Goal: Information Seeking & Learning: Find specific fact

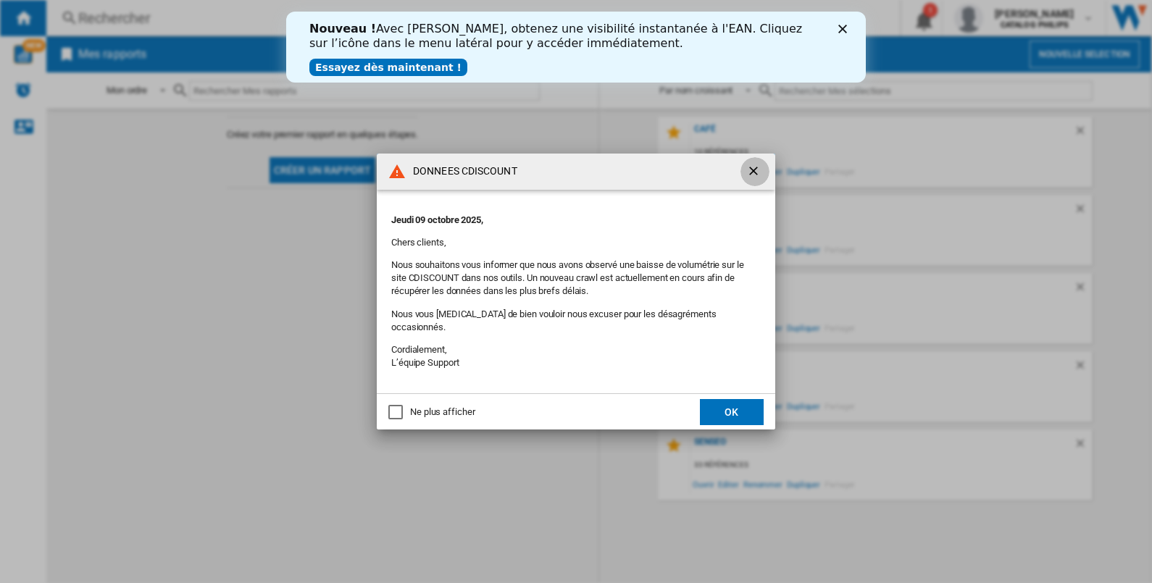
click at [752, 178] on ng-md-icon "getI18NText('BUTTONS.CLOSE_DIALOG')" at bounding box center [754, 172] width 17 height 17
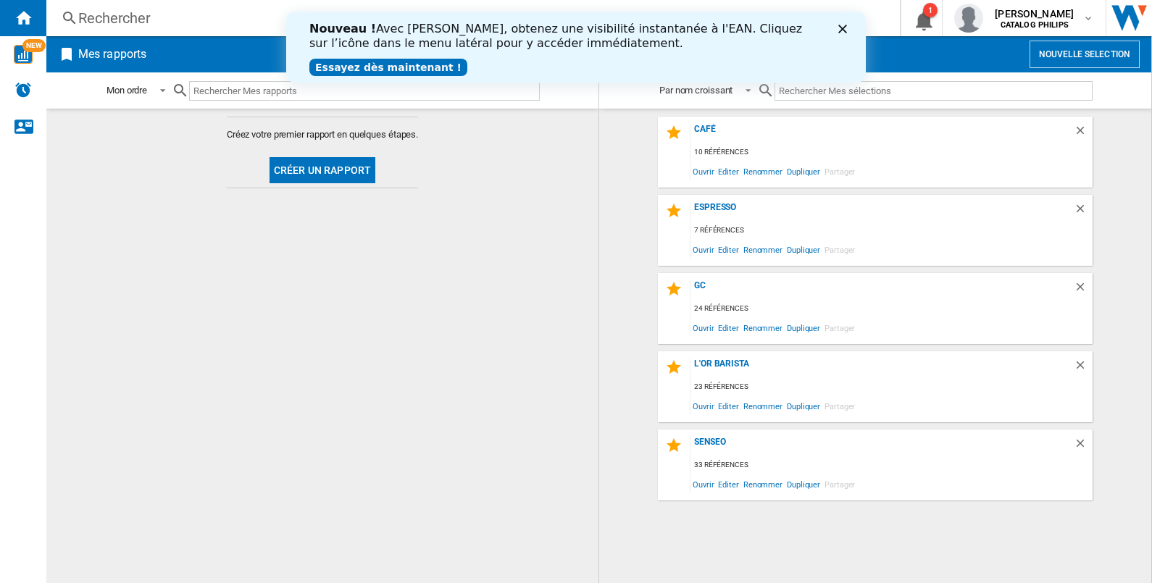
click at [839, 28] on icon "Fermer" at bounding box center [843, 29] width 9 height 9
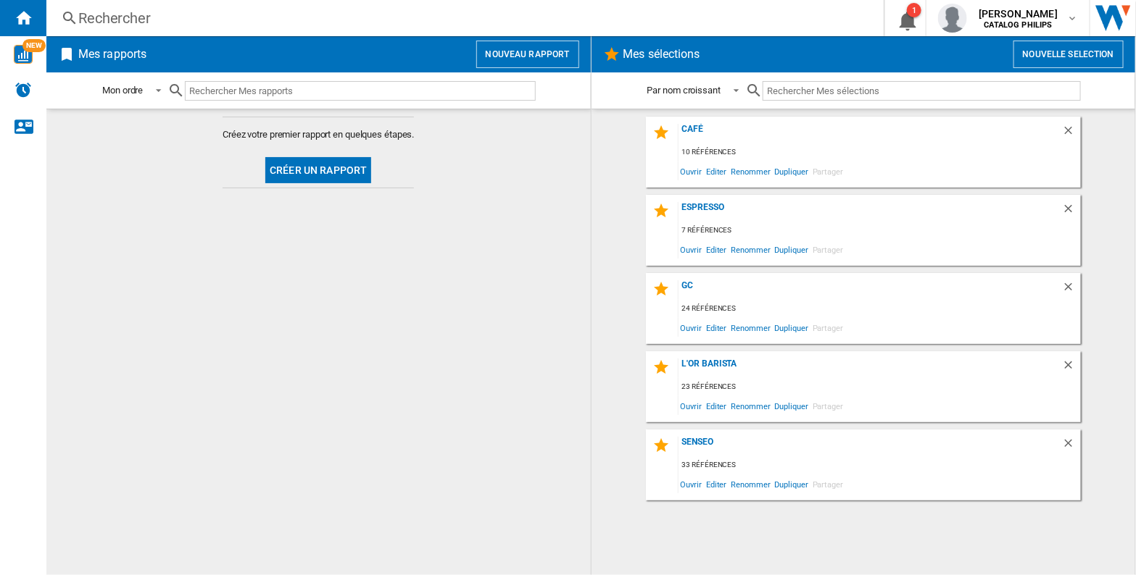
click at [180, 17] on div "Rechercher" at bounding box center [462, 18] width 768 height 20
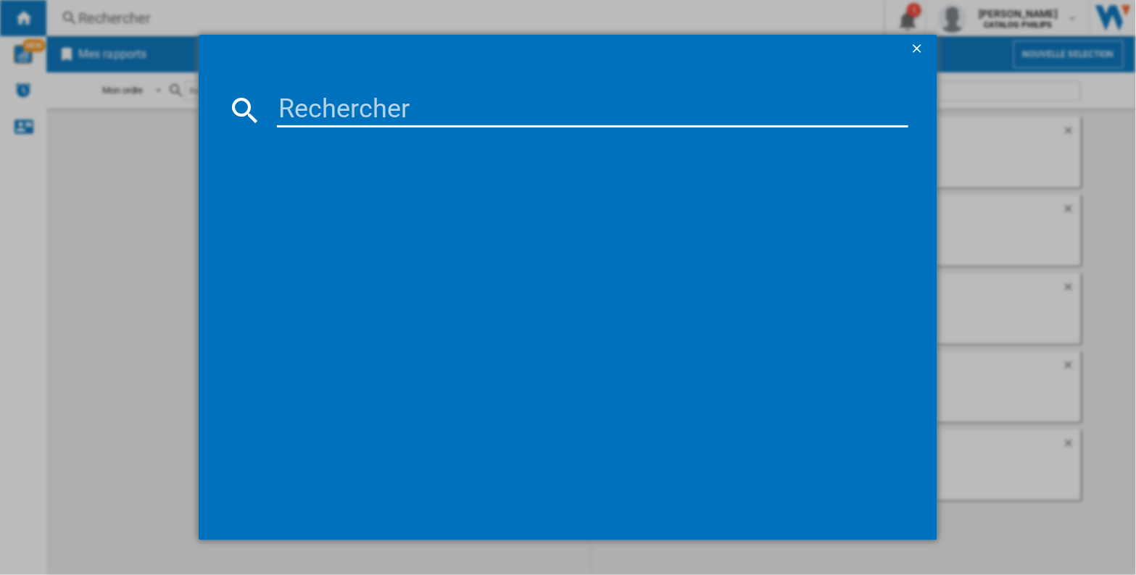
click at [326, 112] on input at bounding box center [592, 110] width 631 height 35
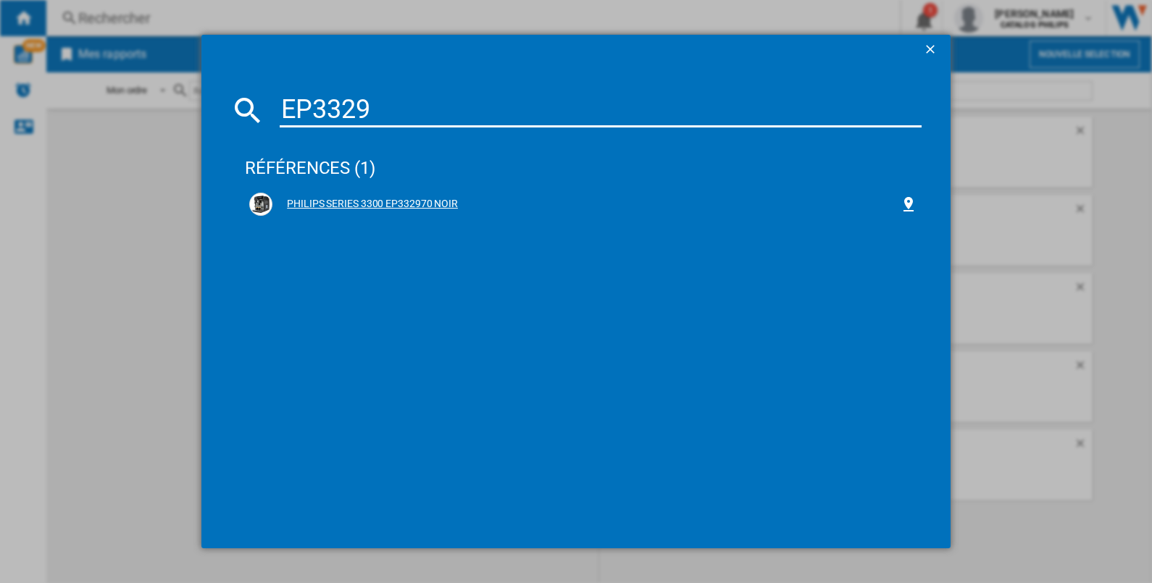
type input "EP3329"
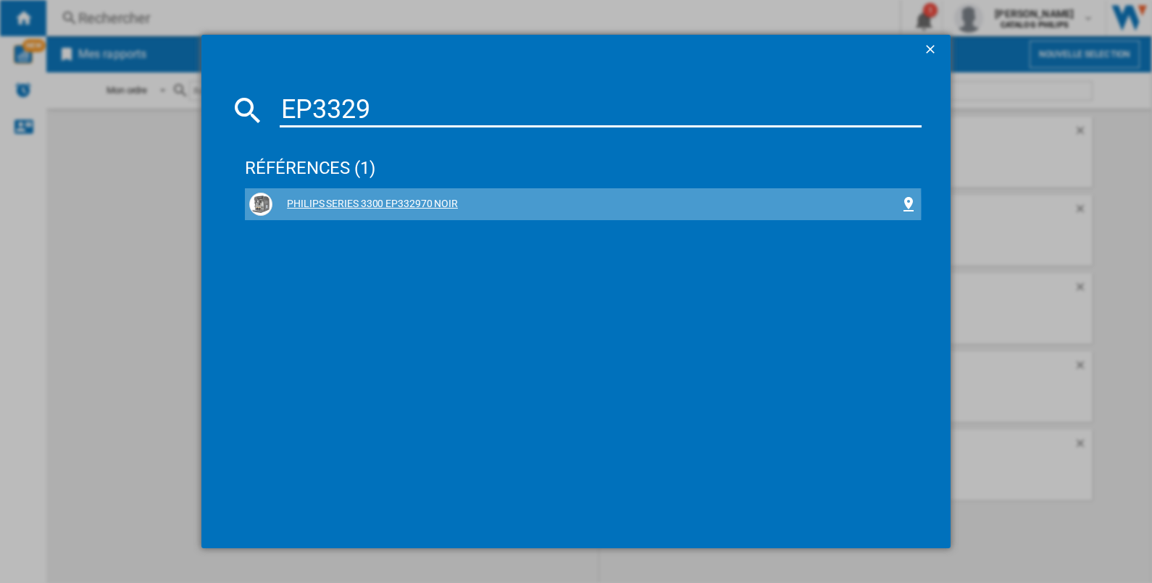
click at [364, 208] on div "PHILIPS SERIES 3300 EP332970 NOIR" at bounding box center [587, 204] width 628 height 14
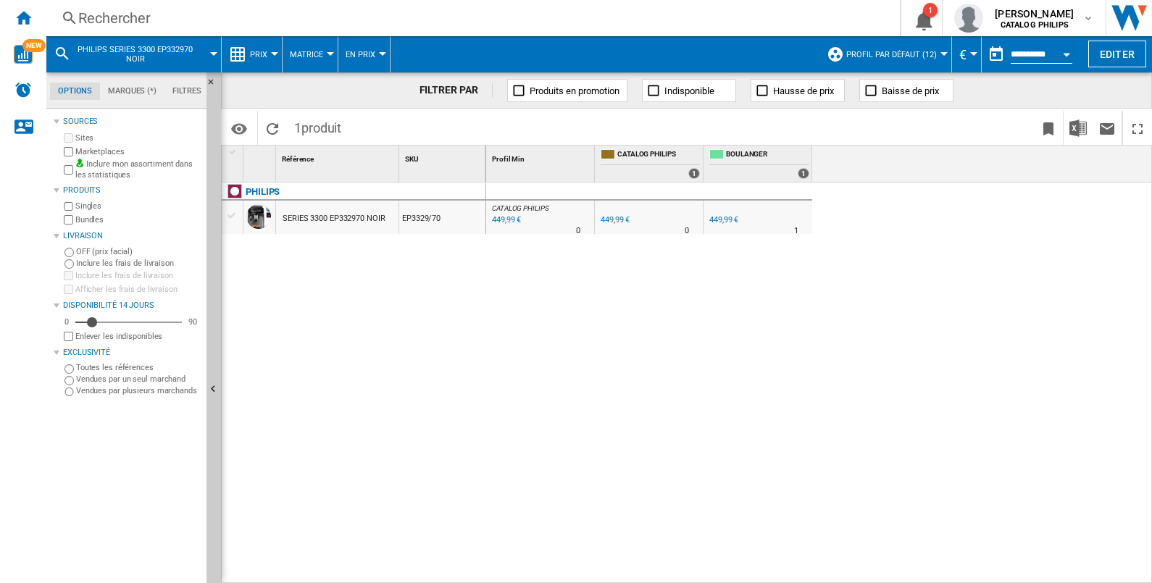
click at [501, 214] on div "449,99 €" at bounding box center [505, 220] width 31 height 14
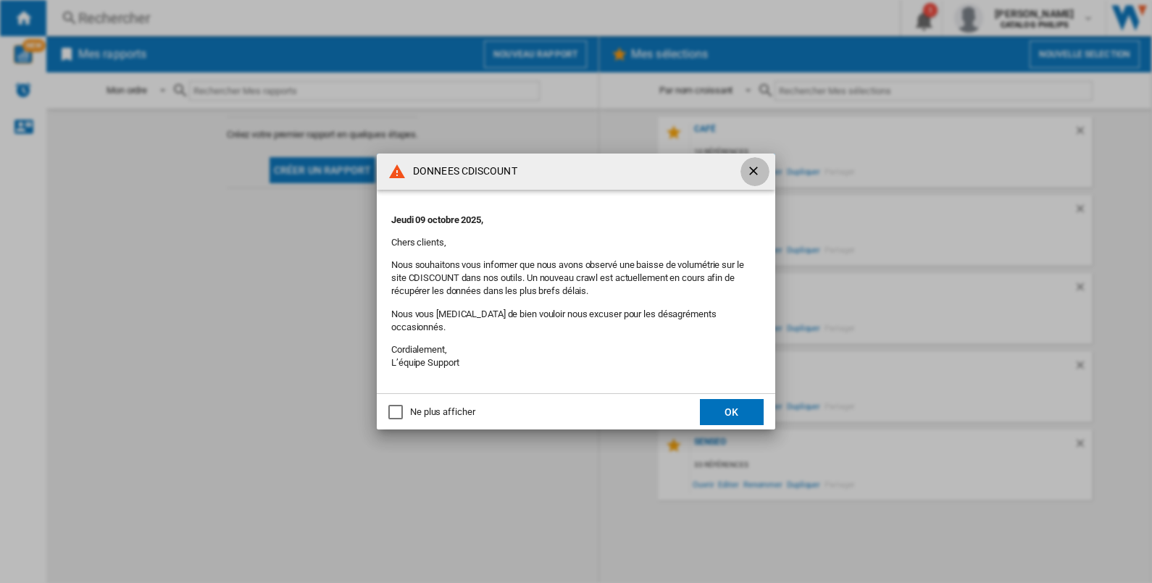
click at [759, 178] on ng-md-icon "getI18NText('BUTTONS.CLOSE_DIALOG')" at bounding box center [754, 172] width 17 height 17
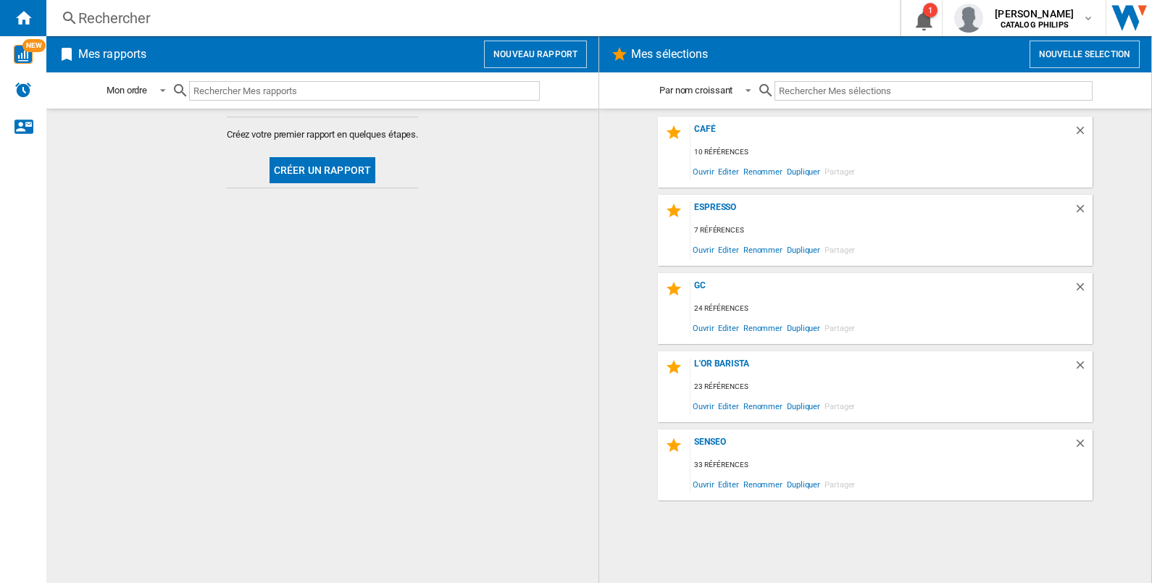
click at [362, 19] on div "Rechercher" at bounding box center [470, 18] width 784 height 20
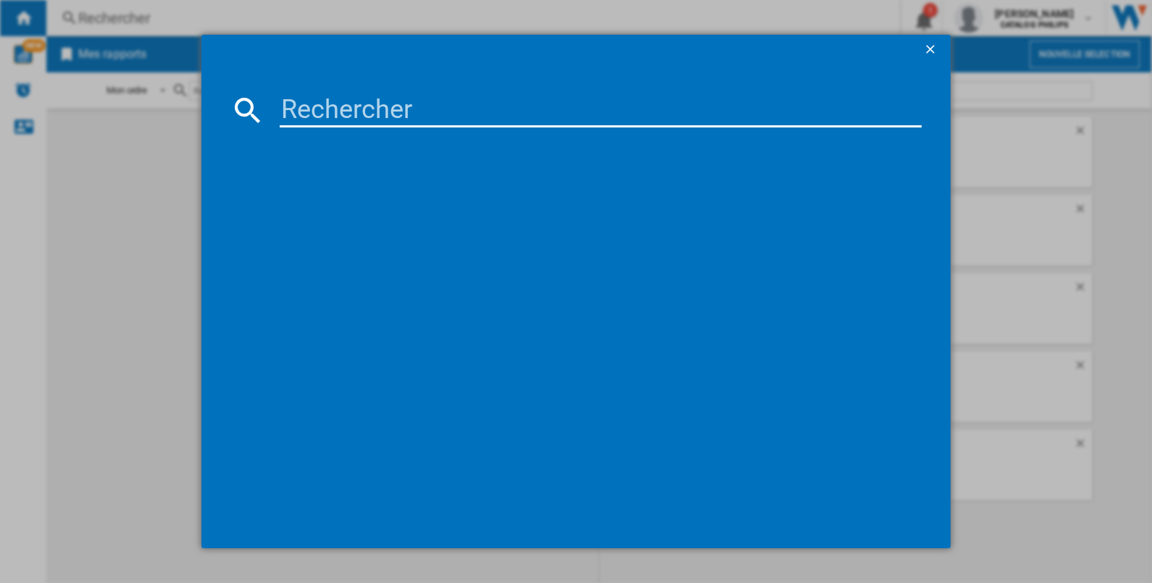
click at [362, 108] on input at bounding box center [601, 110] width 642 height 35
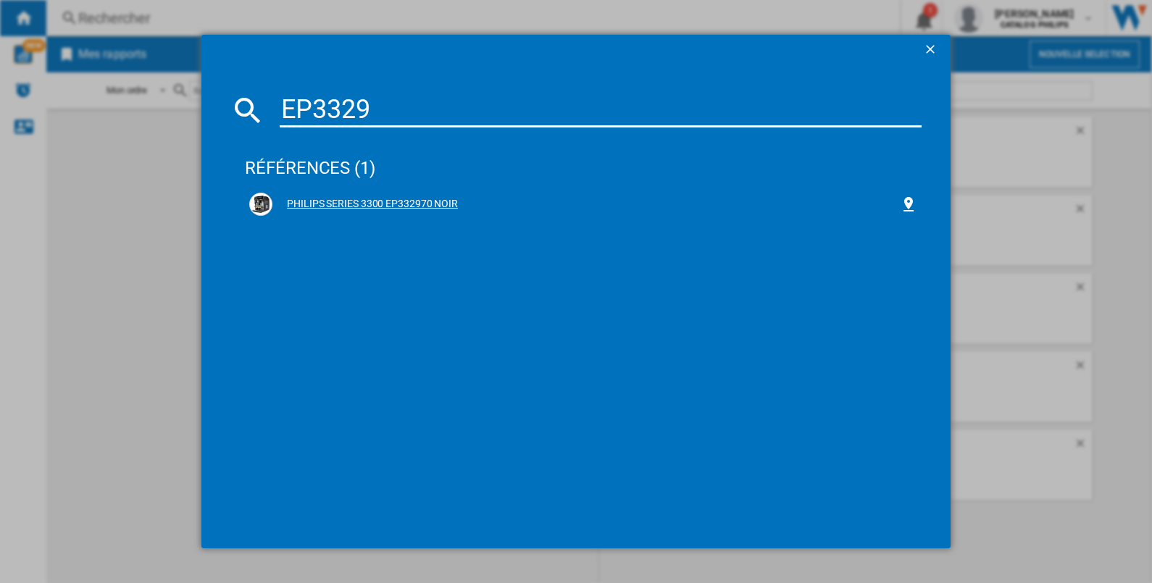
type input "EP3329"
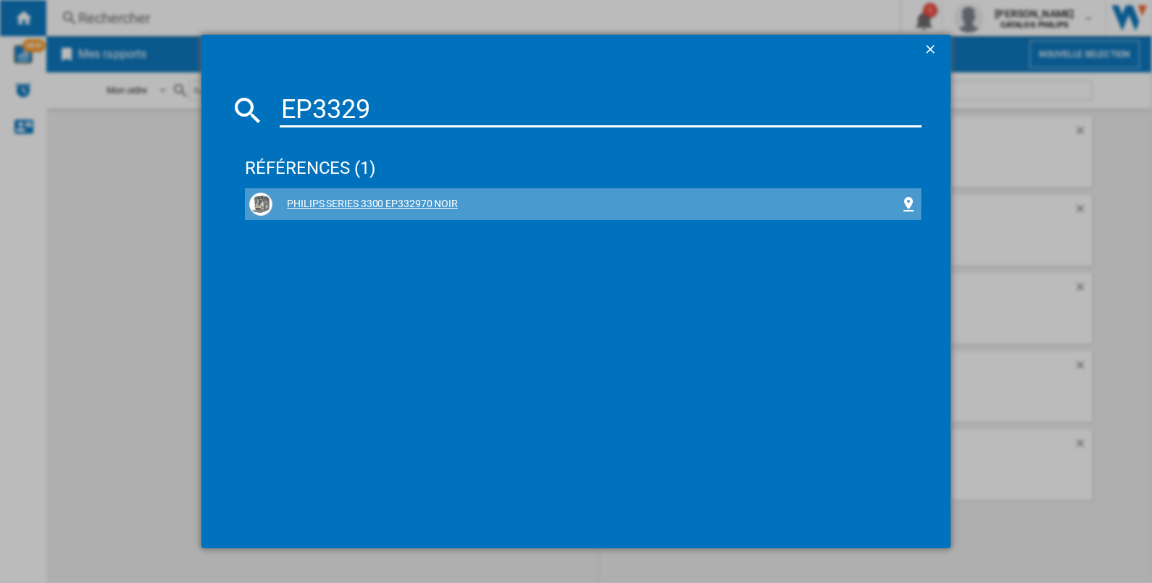
click at [350, 202] on div "PHILIPS SERIES 3300 EP332970 NOIR" at bounding box center [587, 204] width 628 height 14
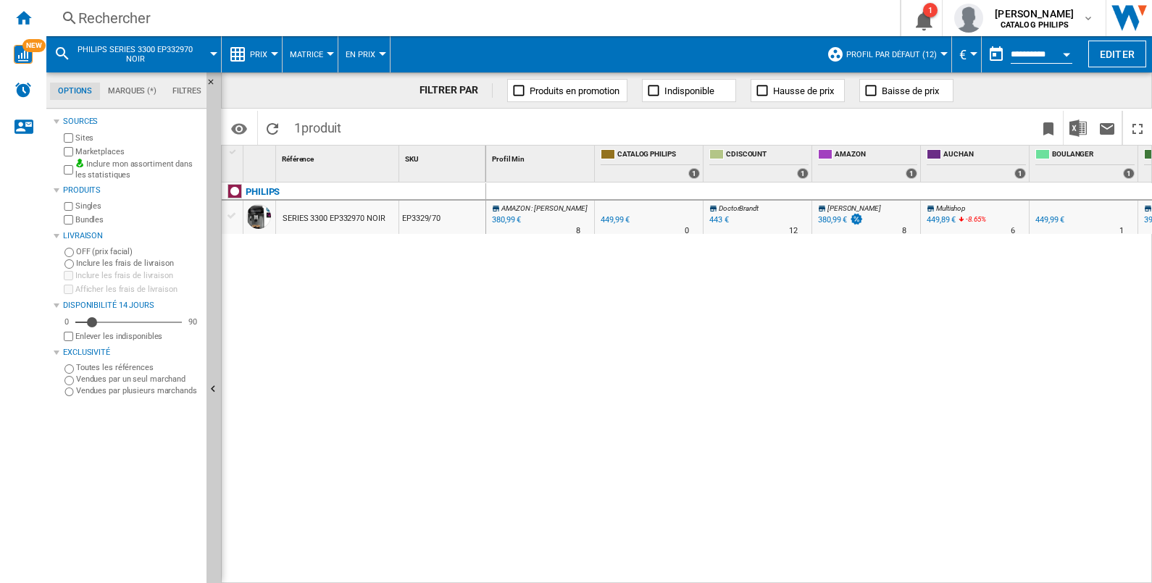
click at [512, 217] on div "380,99 €" at bounding box center [505, 220] width 31 height 14
click at [500, 225] on div "380,99 €" at bounding box center [505, 220] width 31 height 14
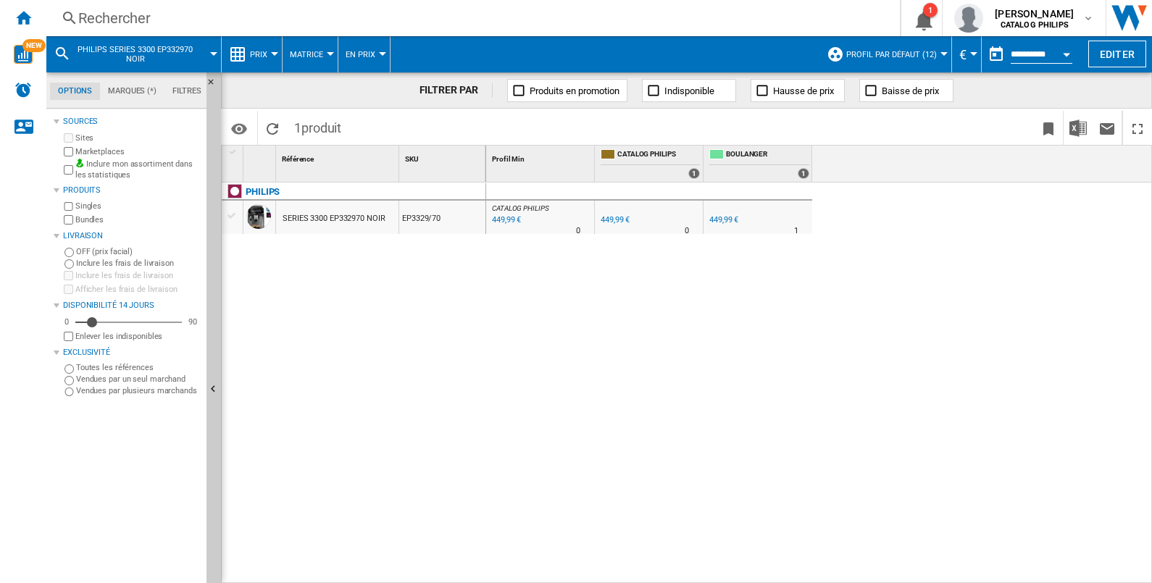
click at [718, 220] on div "449,99 €" at bounding box center [724, 219] width 29 height 9
click at [613, 216] on div "449,99 €" at bounding box center [615, 219] width 29 height 9
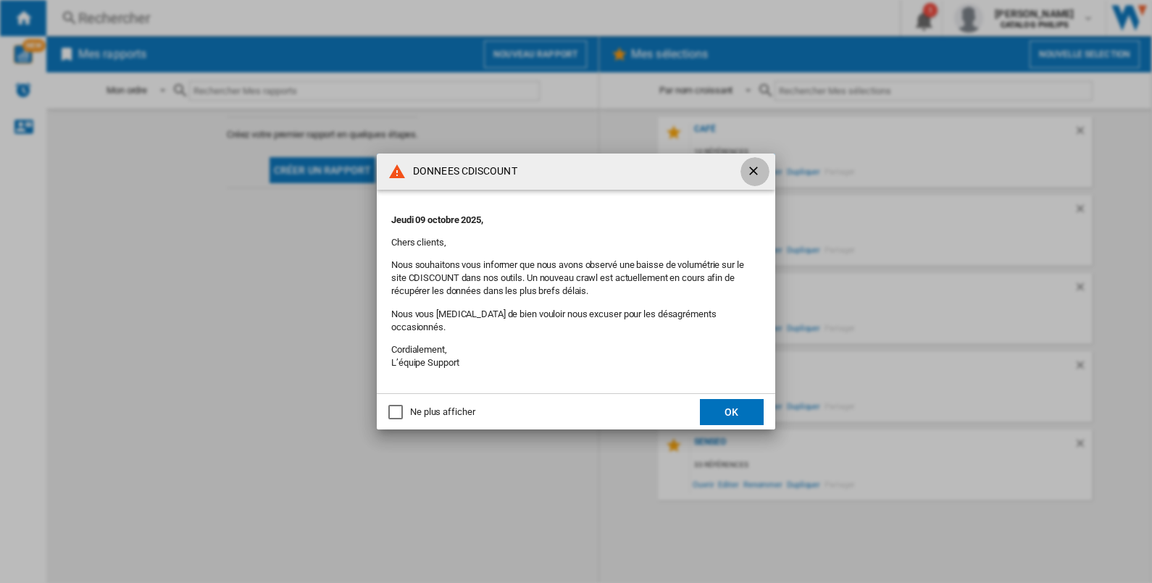
click at [752, 175] on ng-md-icon "getI18NText('BUTTONS.CLOSE_DIALOG')" at bounding box center [754, 172] width 17 height 17
